Goal: Information Seeking & Learning: Learn about a topic

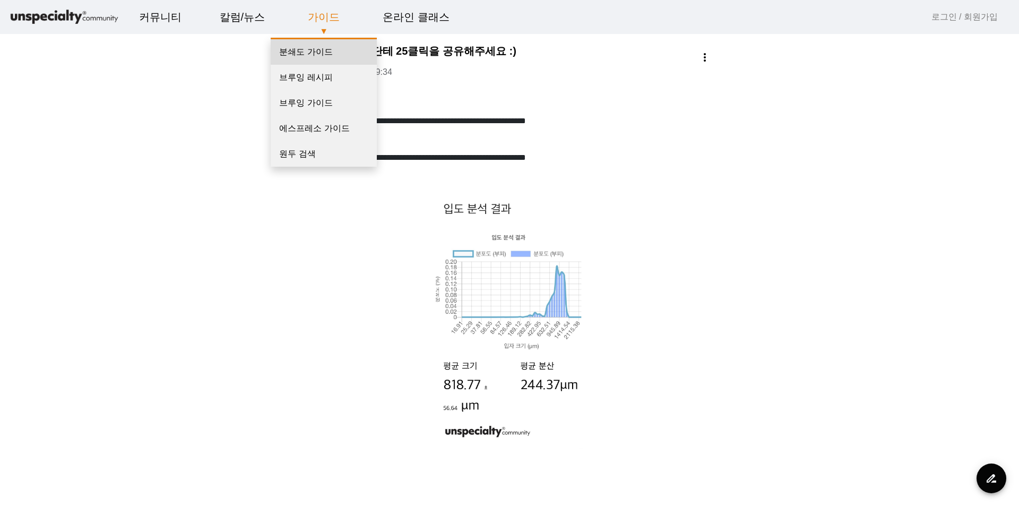
click at [323, 53] on link "분쇄도 가이드" at bounding box center [324, 51] width 106 height 25
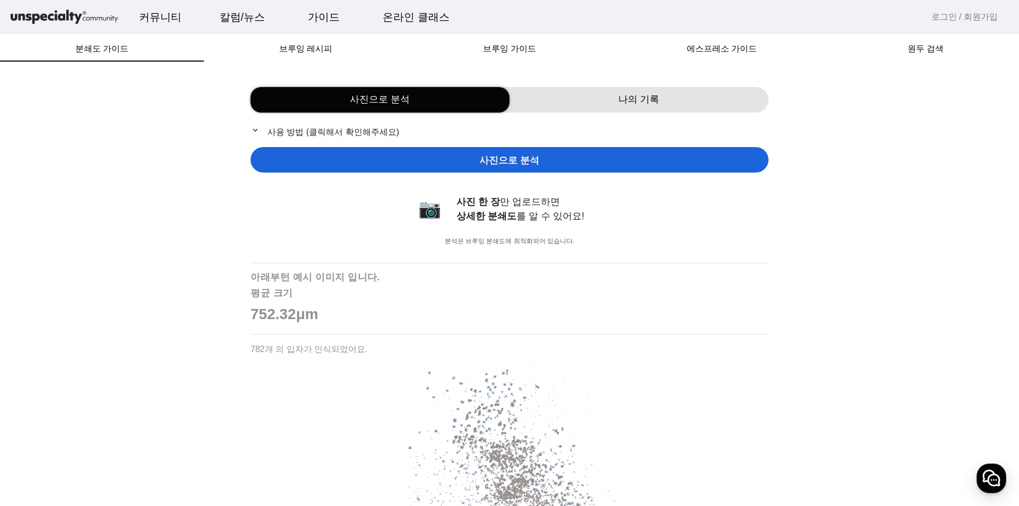
drag, startPoint x: 527, startPoint y: 319, endPoint x: 533, endPoint y: 105, distance: 214.6
